Goal: Entertainment & Leisure: Consume media (video, audio)

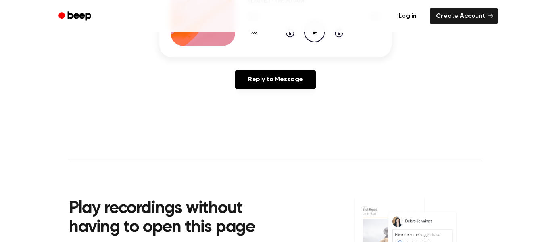
scroll to position [131, 0]
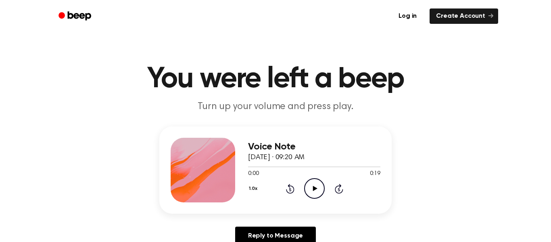
click at [308, 183] on icon "Play Audio" at bounding box center [314, 188] width 21 height 21
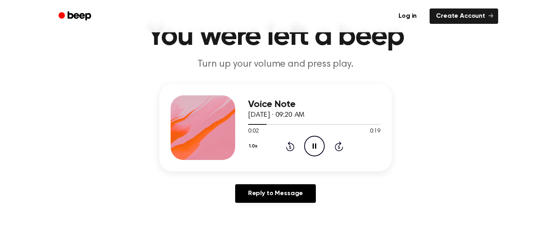
scroll to position [49, 0]
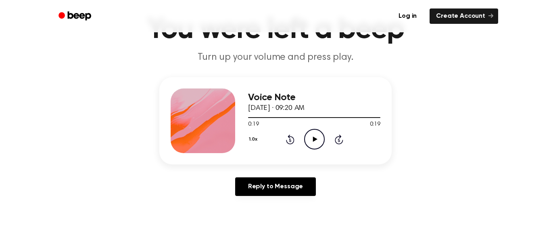
click at [306, 144] on circle at bounding box center [314, 139] width 20 height 20
click at [313, 143] on icon "Pause Audio" at bounding box center [314, 139] width 21 height 21
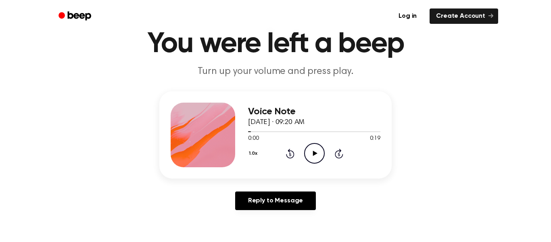
scroll to position [0, 0]
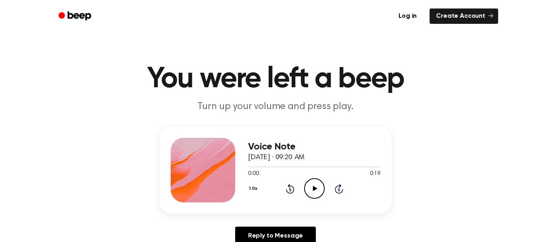
click at [310, 188] on icon "Play Audio" at bounding box center [314, 188] width 21 height 21
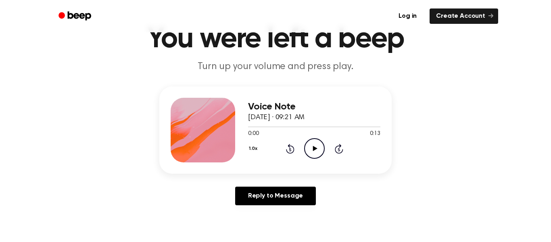
scroll to position [41, 0]
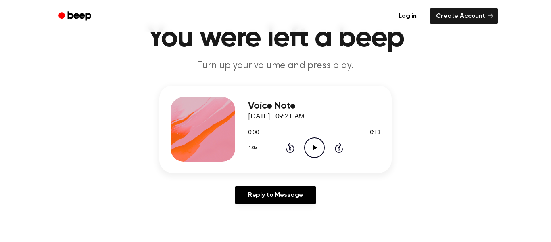
click at [309, 143] on icon "Play Audio" at bounding box center [314, 147] width 21 height 21
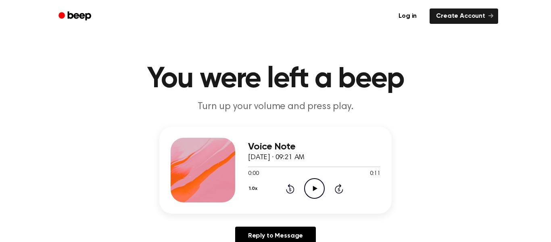
click at [307, 189] on icon "Play Audio" at bounding box center [314, 188] width 21 height 21
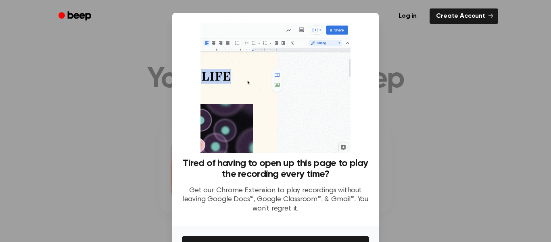
click at [421, 168] on div at bounding box center [275, 121] width 551 height 242
click at [410, 179] on div at bounding box center [275, 121] width 551 height 242
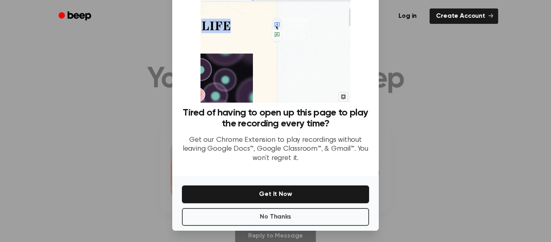
scroll to position [52, 0]
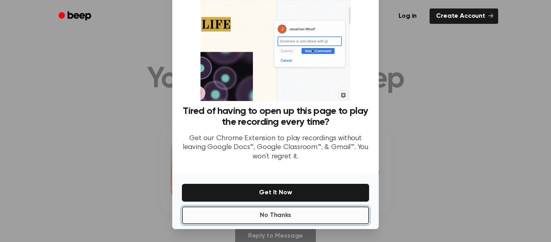
click at [313, 213] on button "No Thanks" at bounding box center [275, 215] width 187 height 18
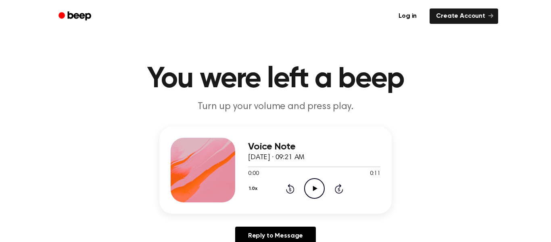
click at [318, 184] on icon "Play Audio" at bounding box center [314, 188] width 21 height 21
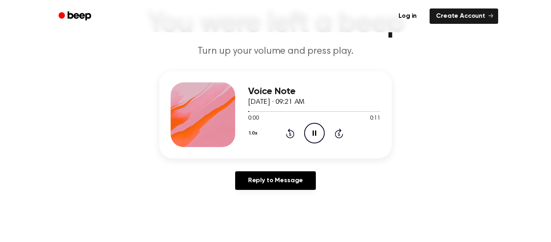
scroll to position [0, 0]
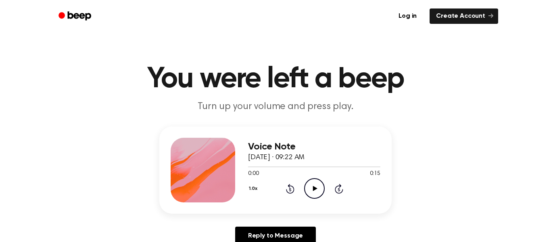
click at [311, 194] on icon "Play Audio" at bounding box center [314, 188] width 21 height 21
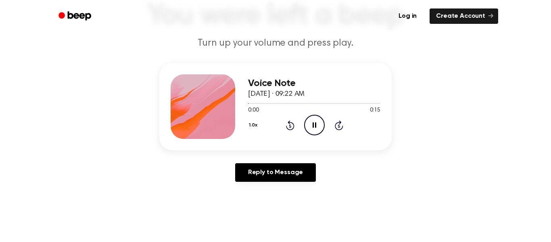
scroll to position [79, 0]
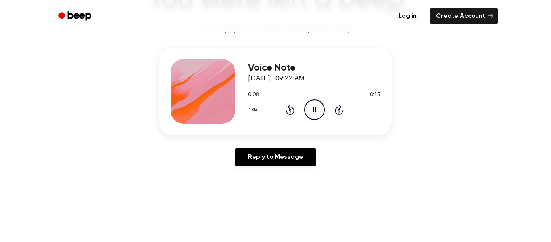
click at [302, 111] on div "1.0x Rewind 5 seconds Pause Audio Skip 5 seconds" at bounding box center [314, 109] width 132 height 21
click at [290, 112] on icon at bounding box center [290, 110] width 2 height 3
click at [290, 110] on icon at bounding box center [290, 110] width 2 height 3
click at [292, 108] on icon at bounding box center [290, 110] width 8 height 10
click at [290, 110] on icon at bounding box center [290, 110] width 2 height 3
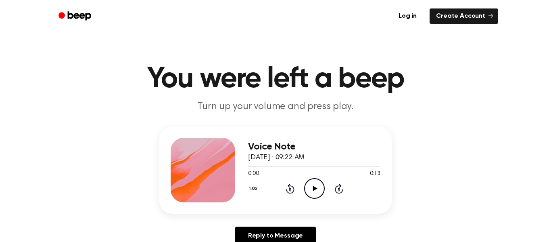
click at [310, 187] on icon "Play Audio" at bounding box center [314, 188] width 21 height 21
click at [317, 193] on icon "Play Audio" at bounding box center [314, 188] width 21 height 21
click at [310, 191] on icon "Play Audio" at bounding box center [314, 188] width 21 height 21
click at [315, 190] on icon "Play Audio" at bounding box center [314, 188] width 21 height 21
click at [314, 177] on div "0:00 0:18" at bounding box center [314, 173] width 132 height 8
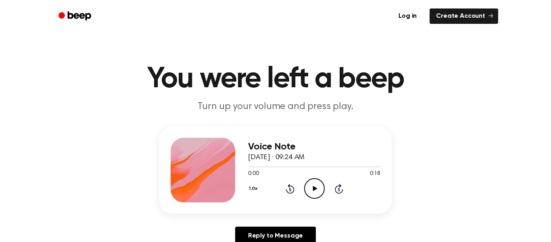
click at [315, 190] on icon "Play Audio" at bounding box center [314, 188] width 21 height 21
